Goal: Book appointment/travel/reservation

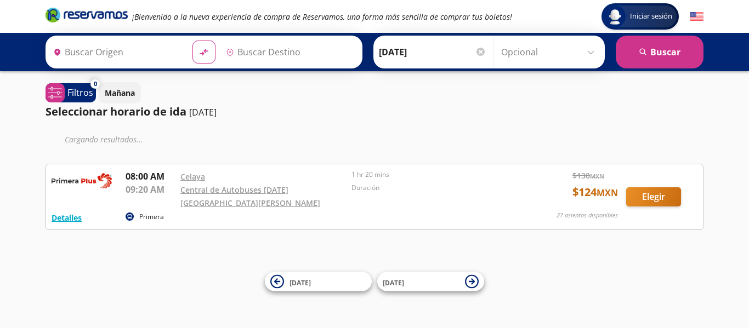
type input "[GEOGRAPHIC_DATA], [GEOGRAPHIC_DATA]"
type input "[DATE][GEOGRAPHIC_DATA][PERSON_NAME], [GEOGRAPHIC_DATA]"
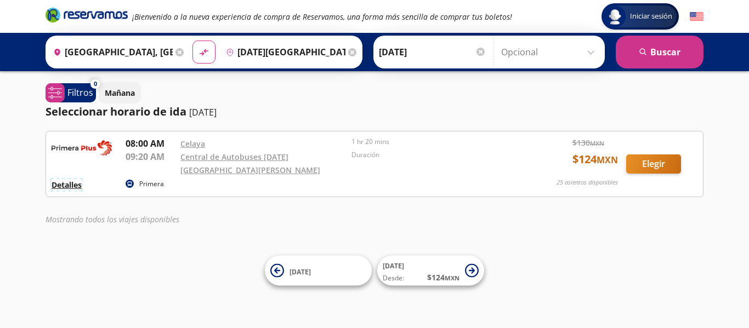
click at [75, 179] on button "Detalles" at bounding box center [67, 185] width 30 height 12
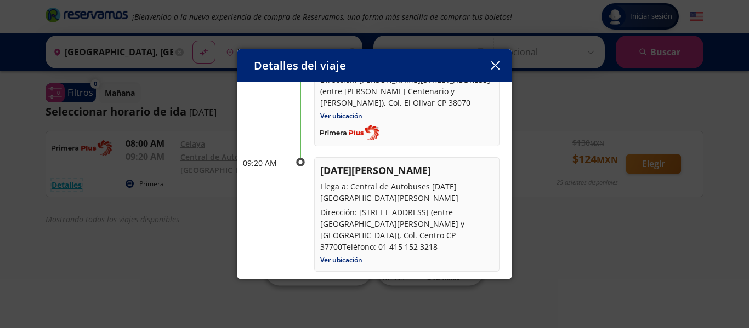
scroll to position [193, 0]
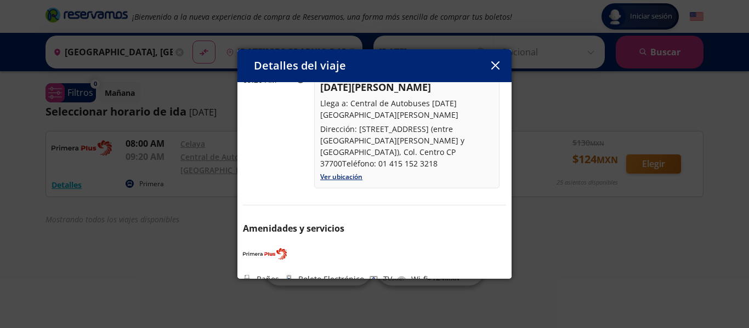
click at [494, 63] on icon "button" at bounding box center [495, 65] width 8 height 8
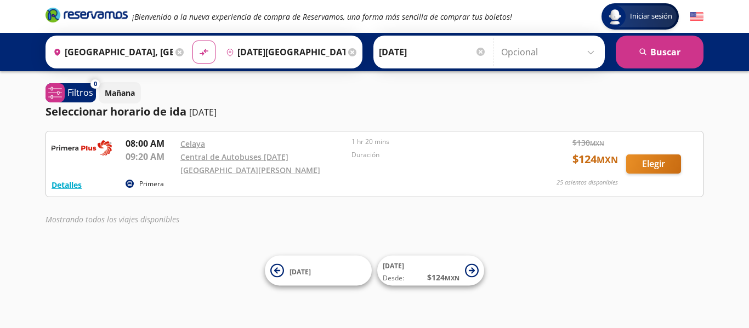
click at [147, 219] on div "Mostrando todos los viajes disponibles" at bounding box center [374, 222] width 658 height 17
click at [146, 215] on em "Mostrando todos los viajes disponibles" at bounding box center [112, 219] width 134 height 10
click at [239, 204] on div "Detalles Primera 08:00 AM [PERSON_NAME] 09:20 AM Central de Autobuses [DATE][GE…" at bounding box center [374, 181] width 658 height 100
click at [172, 50] on div "Origen heroicons:map-pin-20-solid [GEOGRAPHIC_DATA], [GEOGRAPHIC_DATA]" at bounding box center [117, 52] width 139 height 28
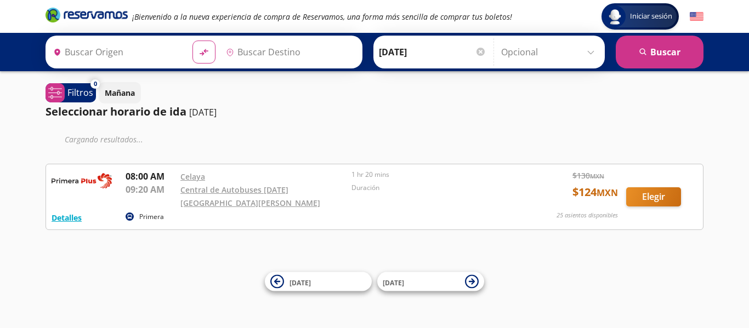
type input "[GEOGRAPHIC_DATA], [GEOGRAPHIC_DATA]"
type input "[DATE][GEOGRAPHIC_DATA][PERSON_NAME], [GEOGRAPHIC_DATA]"
